Goal: Transaction & Acquisition: Purchase product/service

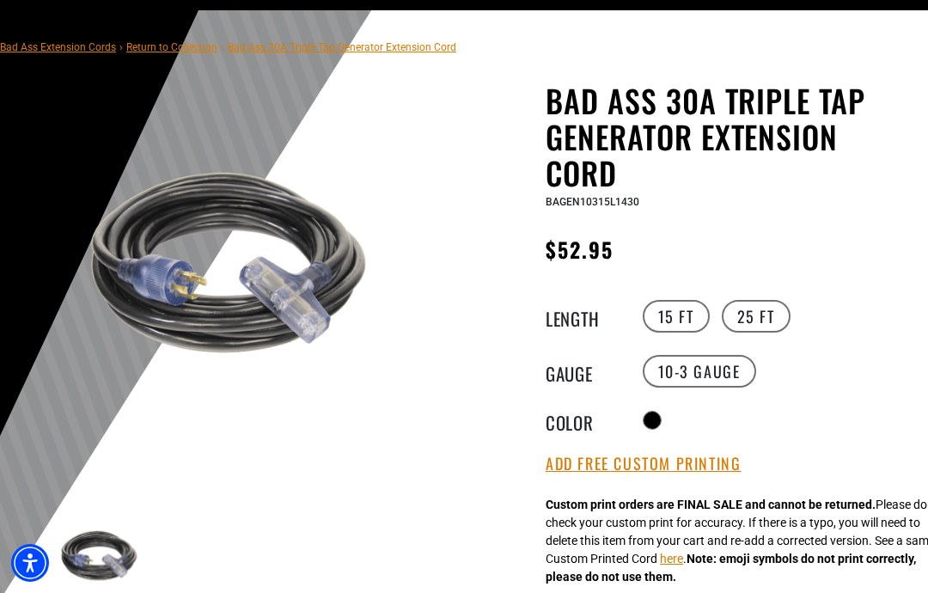
click at [144, 253] on img at bounding box center [233, 267] width 363 height 363
click at [127, 299] on img at bounding box center [232, 267] width 363 height 363
click at [149, 292] on img at bounding box center [232, 267] width 363 height 363
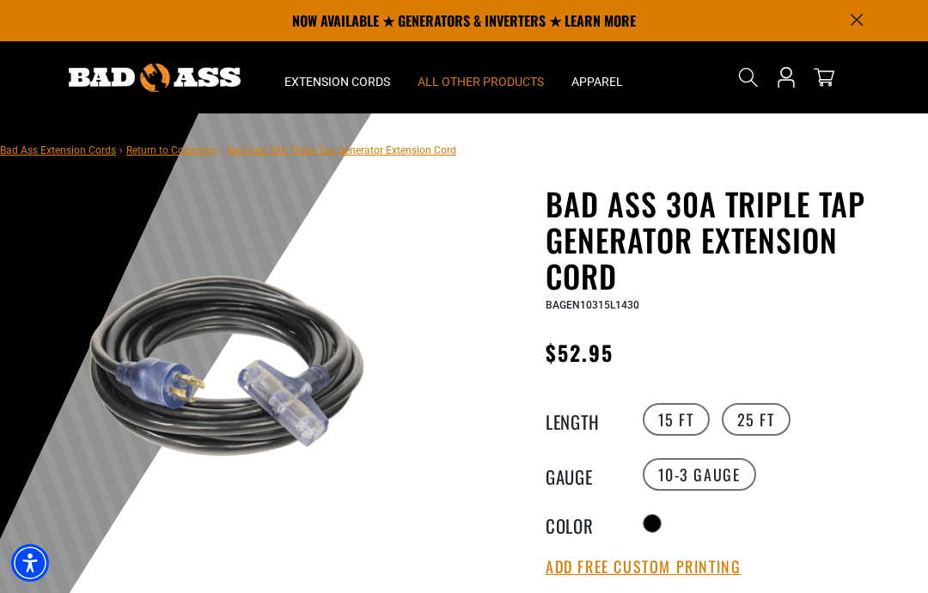
click at [447, 81] on span "All Other Products" at bounding box center [481, 81] width 126 height 15
click at [459, 81] on span "All Other Products" at bounding box center [481, 81] width 126 height 15
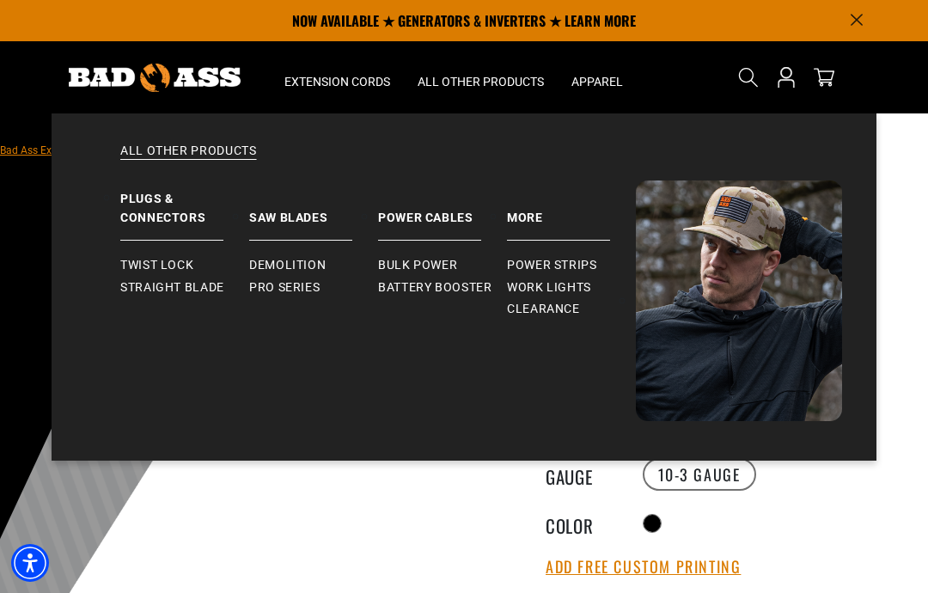
click at [519, 314] on span "Clearance" at bounding box center [543, 309] width 73 height 15
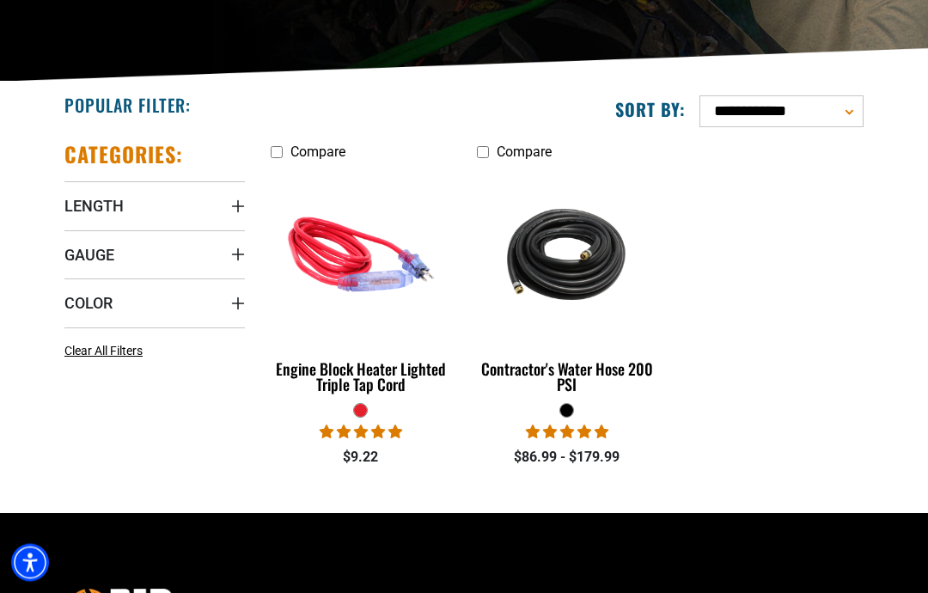
scroll to position [291, 0]
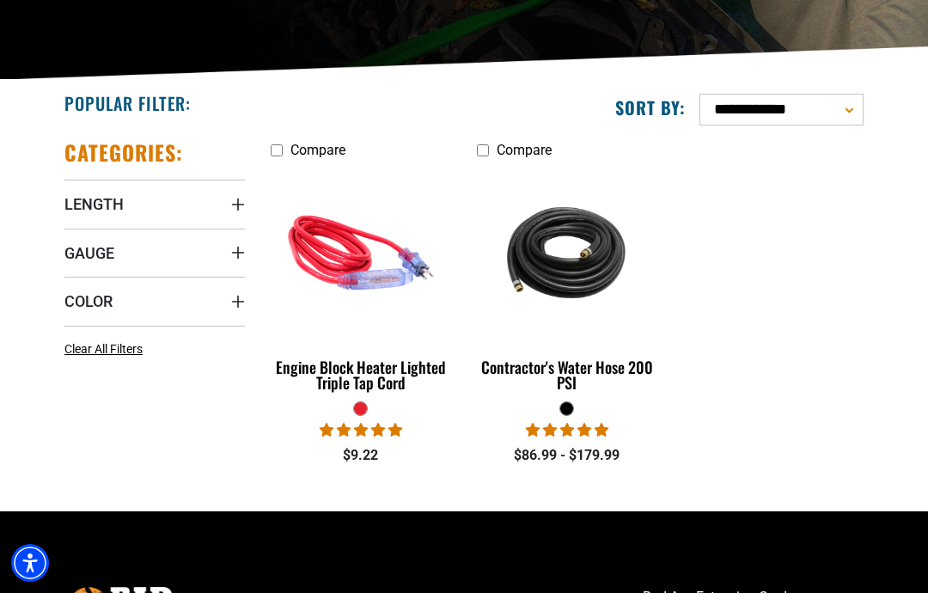
click at [803, 302] on ul "Compare Checkbox field Engine Block Heater Lighted Triple Tap Cord 4 reviews No…" at bounding box center [567, 311] width 619 height 344
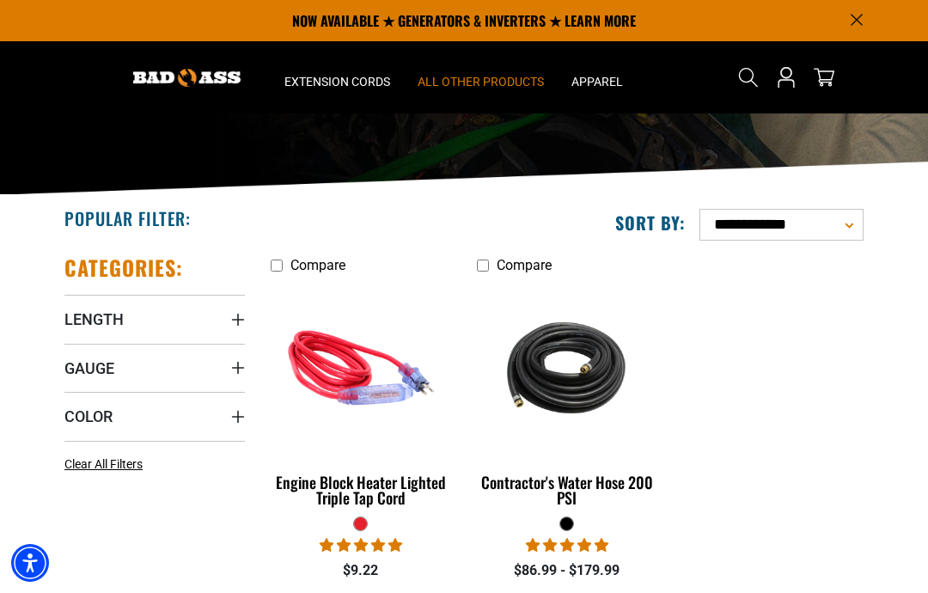
scroll to position [175, 0]
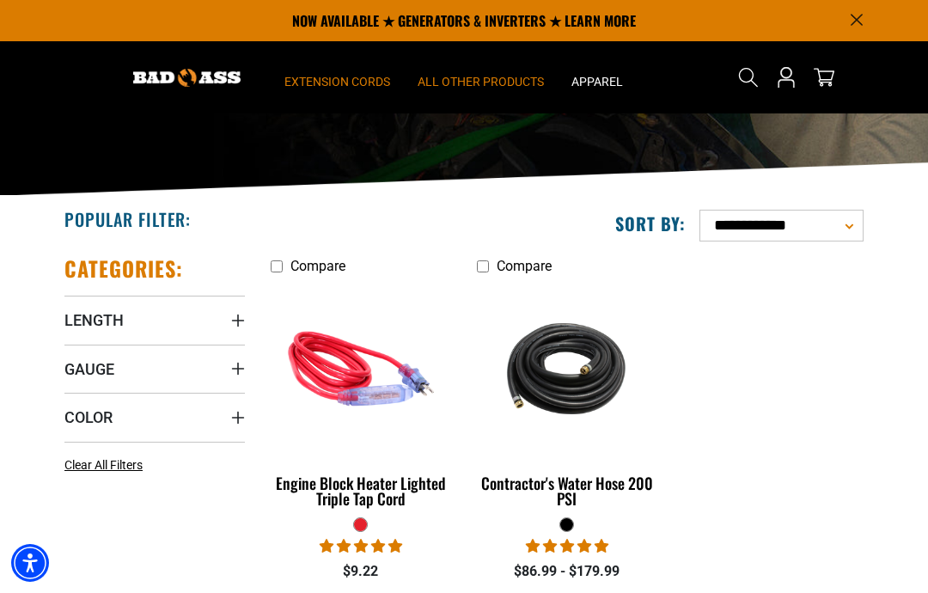
click at [308, 76] on span "Extension Cords" at bounding box center [337, 81] width 106 height 15
click at [317, 87] on span "Extension Cords" at bounding box center [337, 81] width 106 height 15
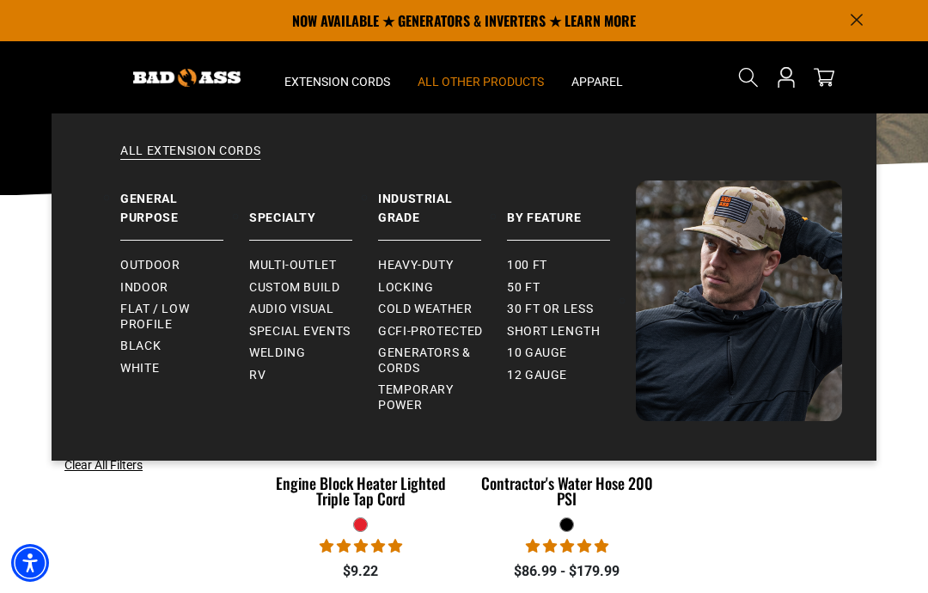
click at [177, 143] on link "All Extension Cords" at bounding box center [464, 162] width 756 height 38
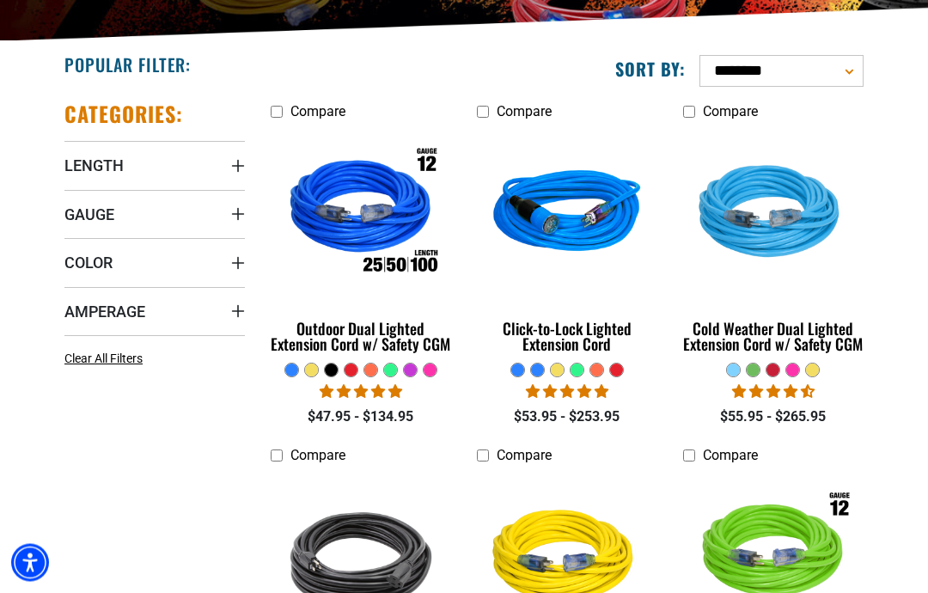
scroll to position [330, 0]
click at [76, 205] on span "Gauge" at bounding box center [89, 214] width 50 height 20
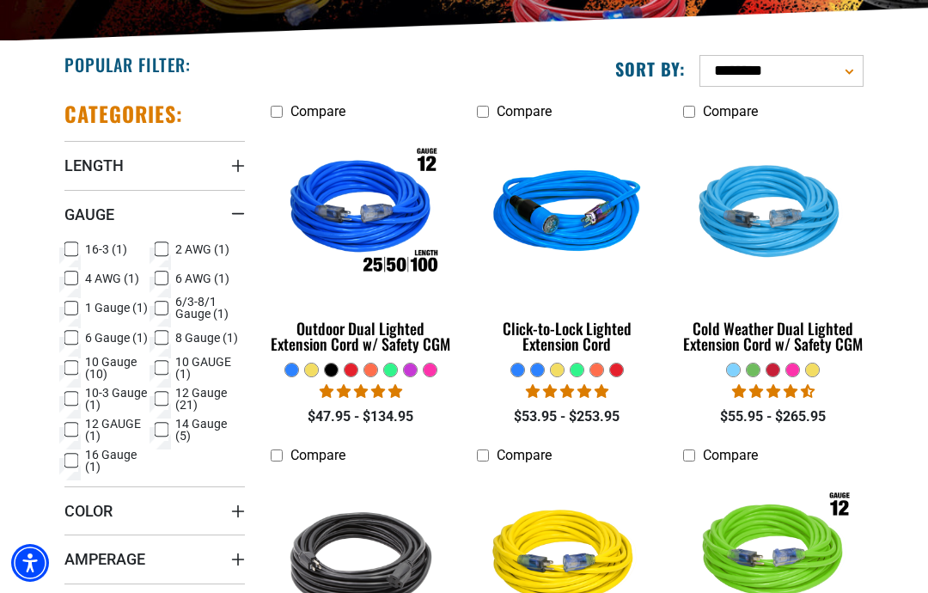
click at [76, 333] on icon at bounding box center [71, 338] width 14 height 22
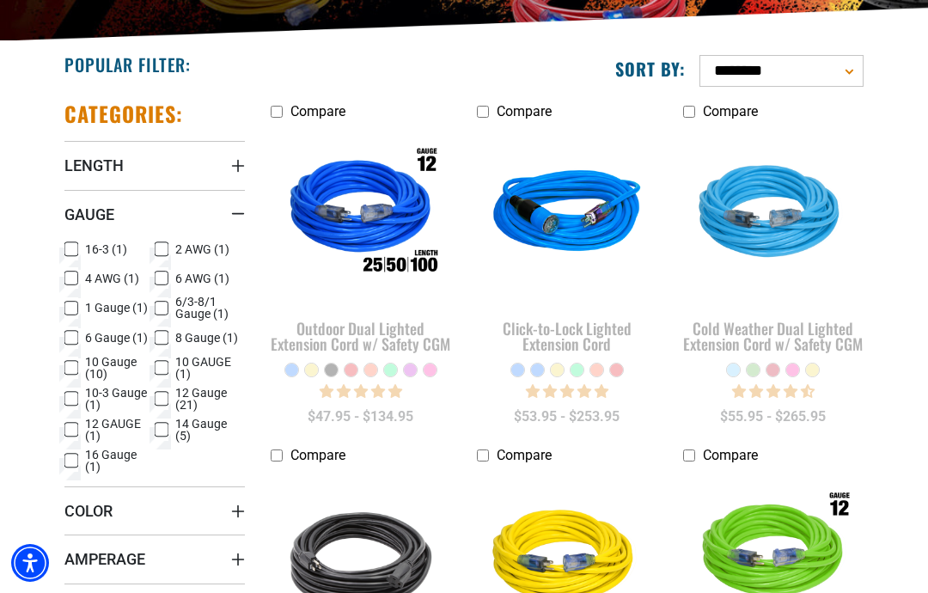
scroll to position [399, 0]
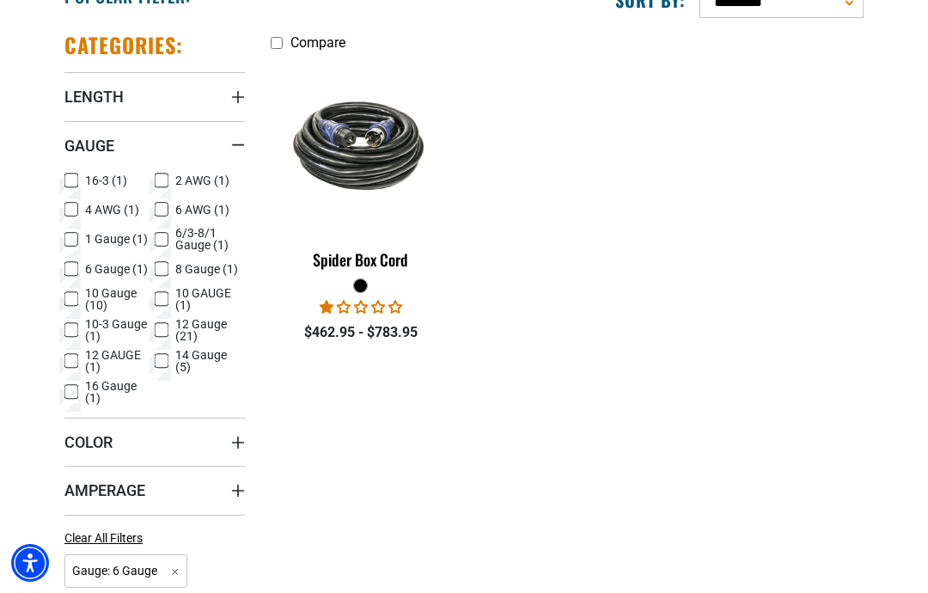
click at [362, 156] on img at bounding box center [361, 145] width 186 height 112
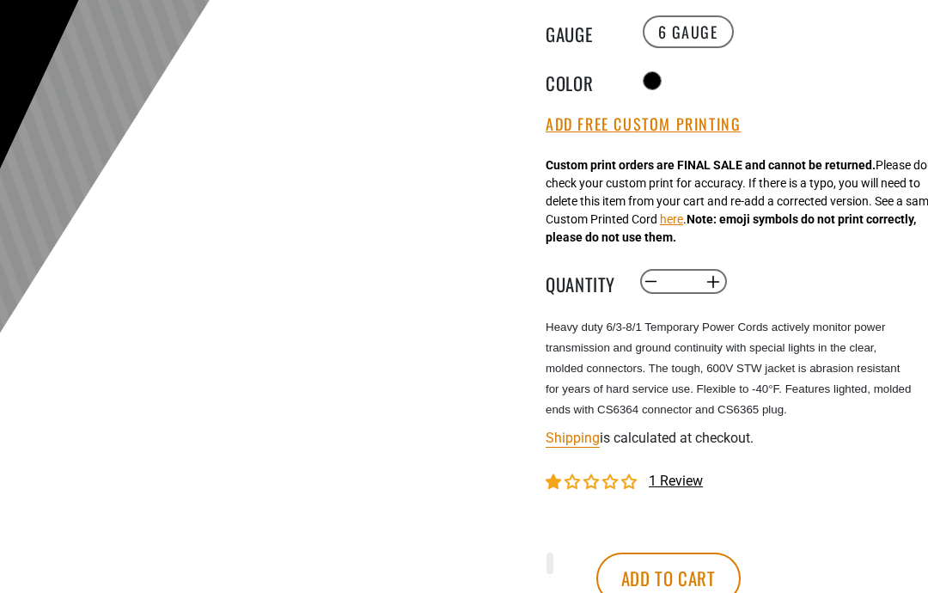
scroll to position [407, 0]
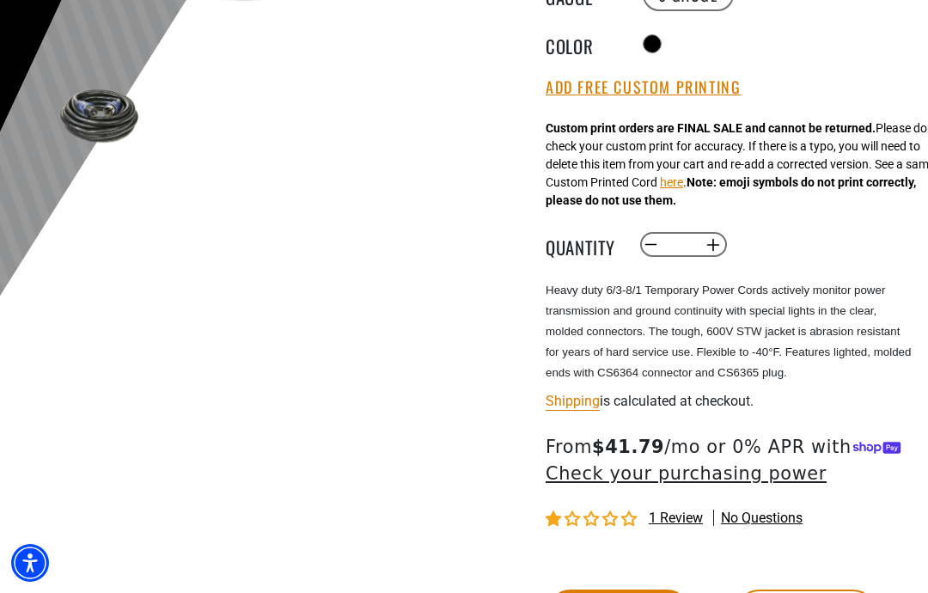
click at [689, 526] on span "1 review" at bounding box center [676, 518] width 54 height 16
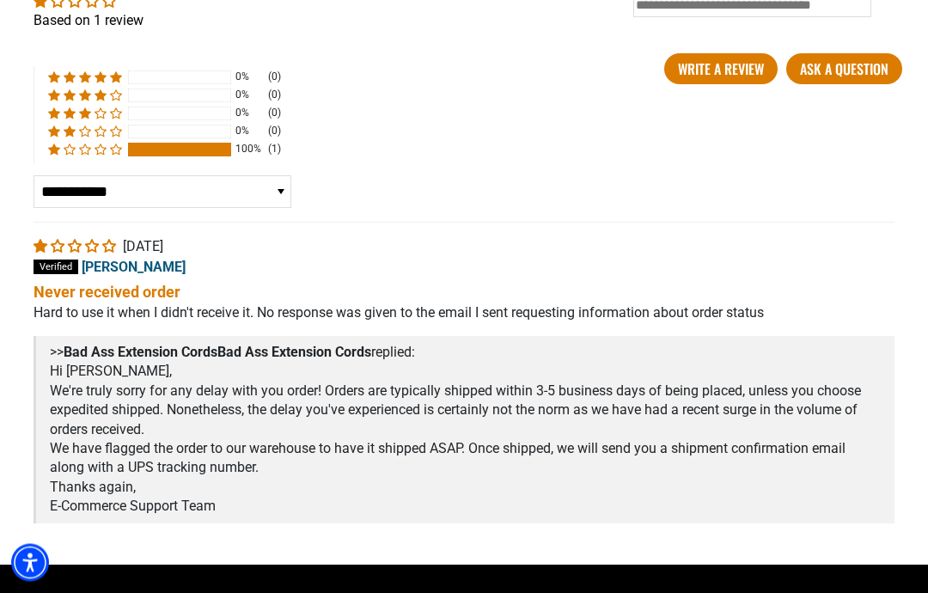
scroll to position [3038, 0]
